Goal: Find specific page/section

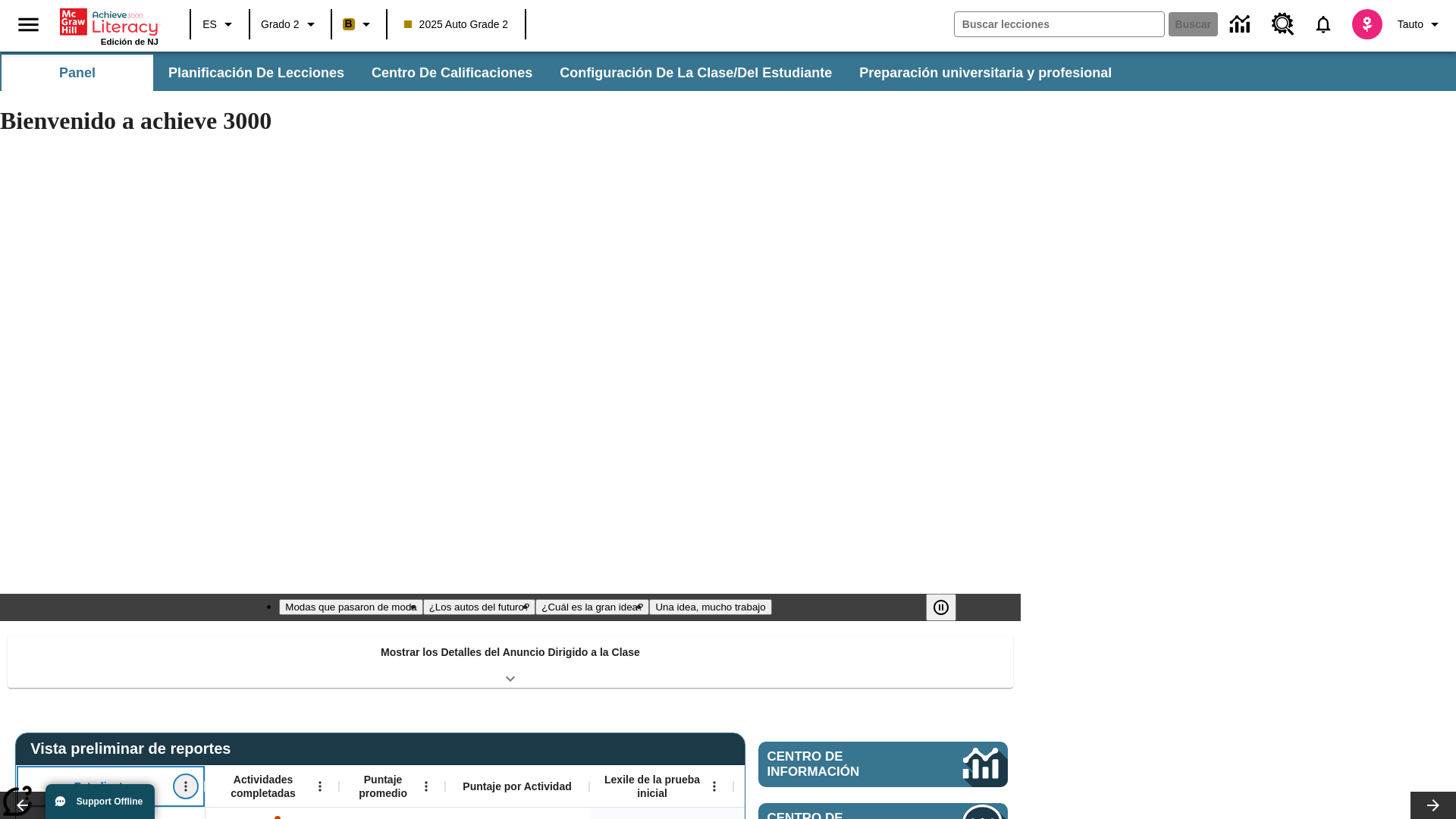
click at [186, 781] on icon "Abrir menú" at bounding box center [185, 786] width 3 height 10
click at [29, 535] on icon at bounding box center [28, 535] width 10 height 10
click at [186, 781] on icon "Estudiante, Abrir menú," at bounding box center [185, 786] width 3 height 10
click at [29, 535] on icon at bounding box center [28, 535] width 10 height 10
click at [320, 781] on icon "Abrir menú" at bounding box center [319, 786] width 3 height 10
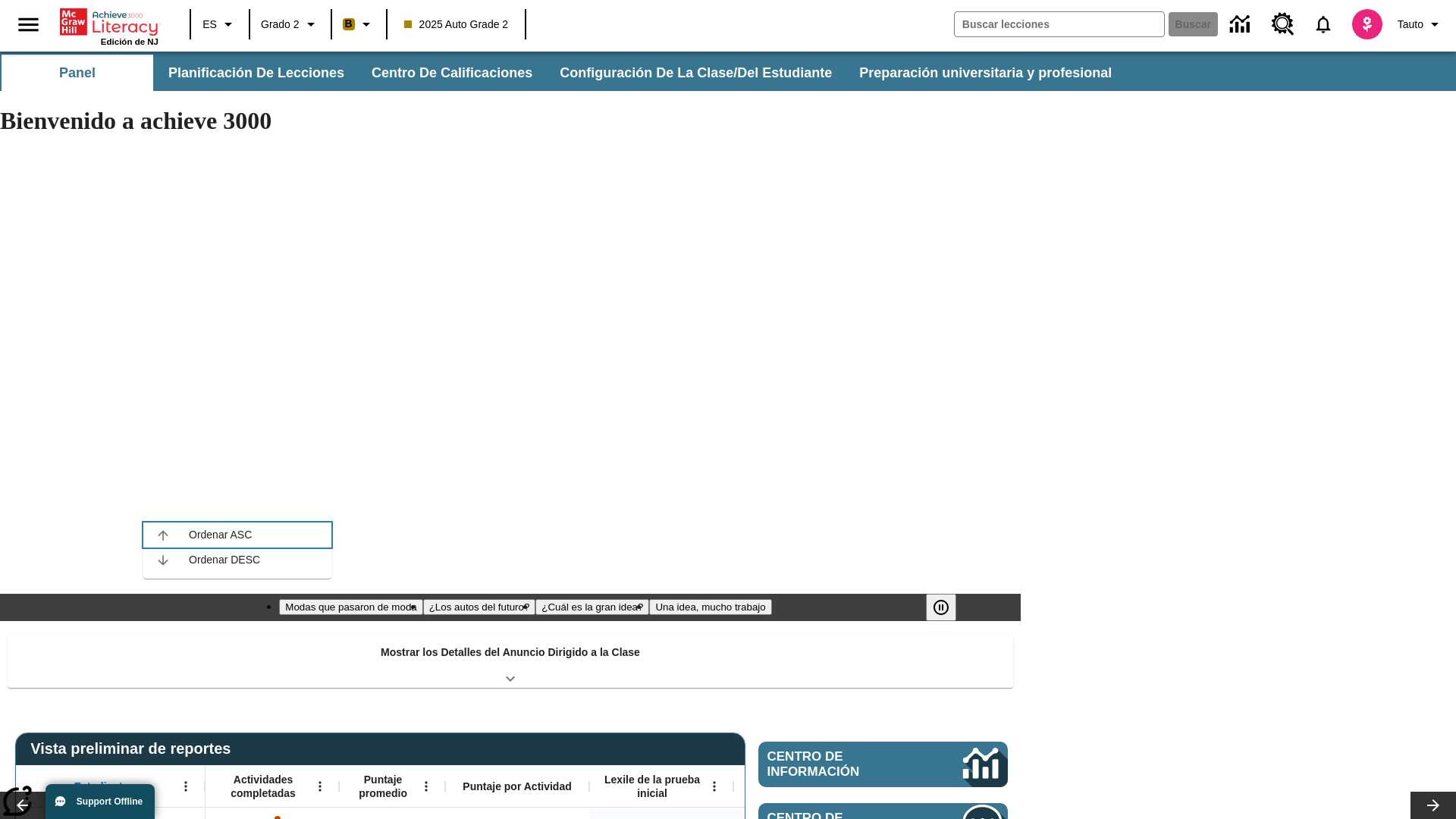
click at [163, 535] on icon at bounding box center [162, 535] width 10 height 10
click at [320, 781] on icon "Actividades completadas, Abrir menú," at bounding box center [319, 786] width 3 height 10
click at [163, 535] on icon at bounding box center [162, 535] width 10 height 10
click at [426, 781] on icon "Abrir menú" at bounding box center [425, 786] width 3 height 10
click at [269, 535] on icon at bounding box center [269, 535] width 10 height 10
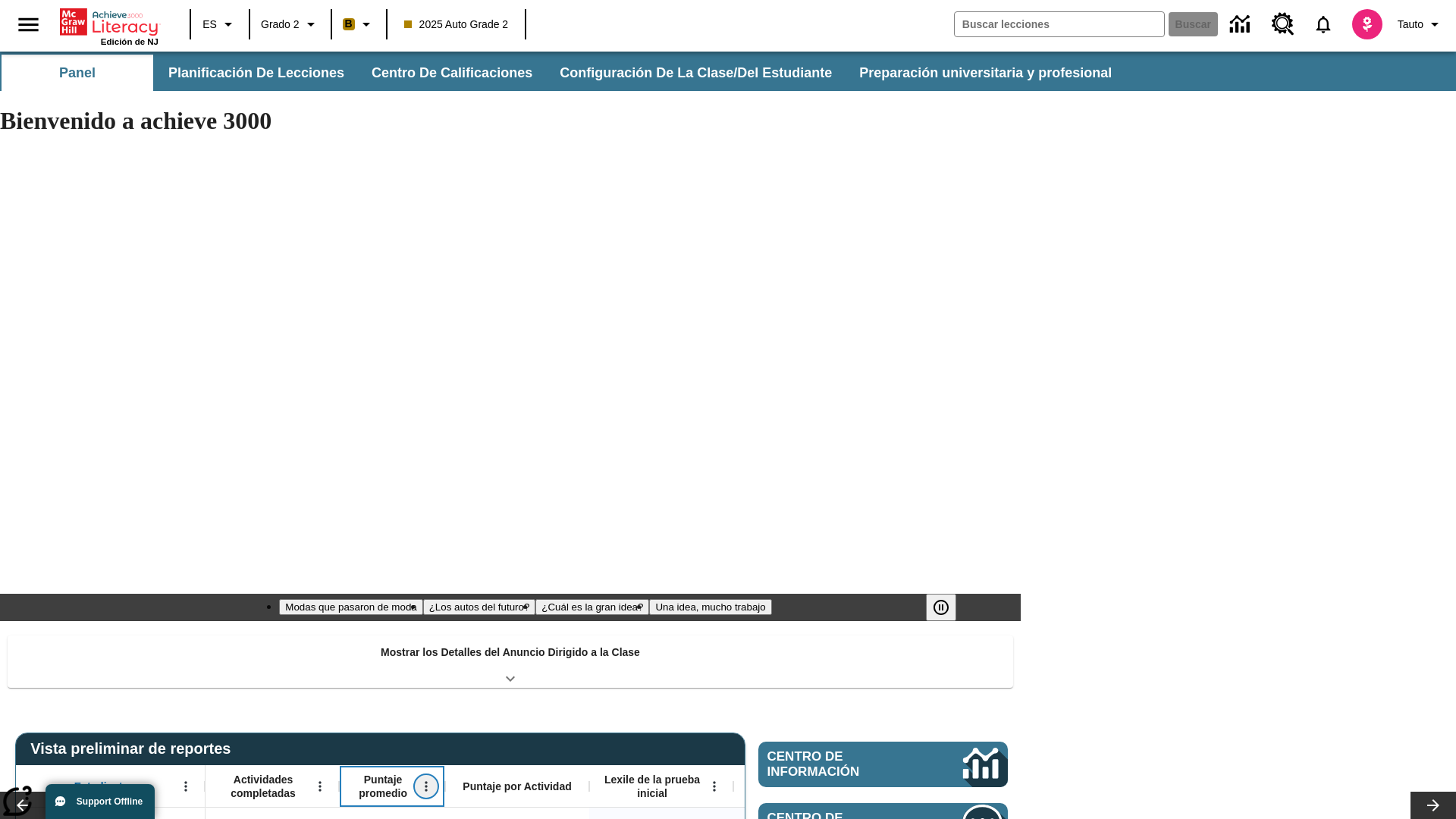
click at [425, 781] on icon "Puntaje promedio, Abrir menú," at bounding box center [425, 786] width 3 height 10
